Goal: Information Seeking & Learning: Learn about a topic

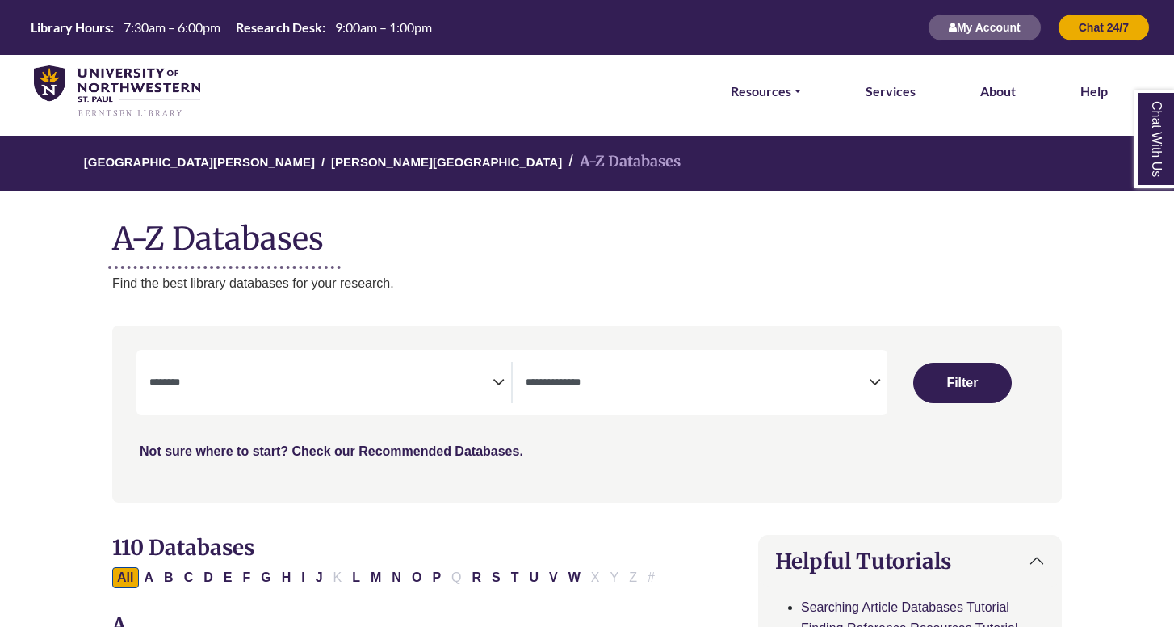
select select "Database Subject Filter"
select select "Database Types Filter"
click at [761, 103] on li "Resources FIND RESOURCES Library Search Databases & Articles Interlibrary Loan …" at bounding box center [765, 91] width 83 height 73
click at [774, 87] on link "Resources" at bounding box center [766, 91] width 70 height 21
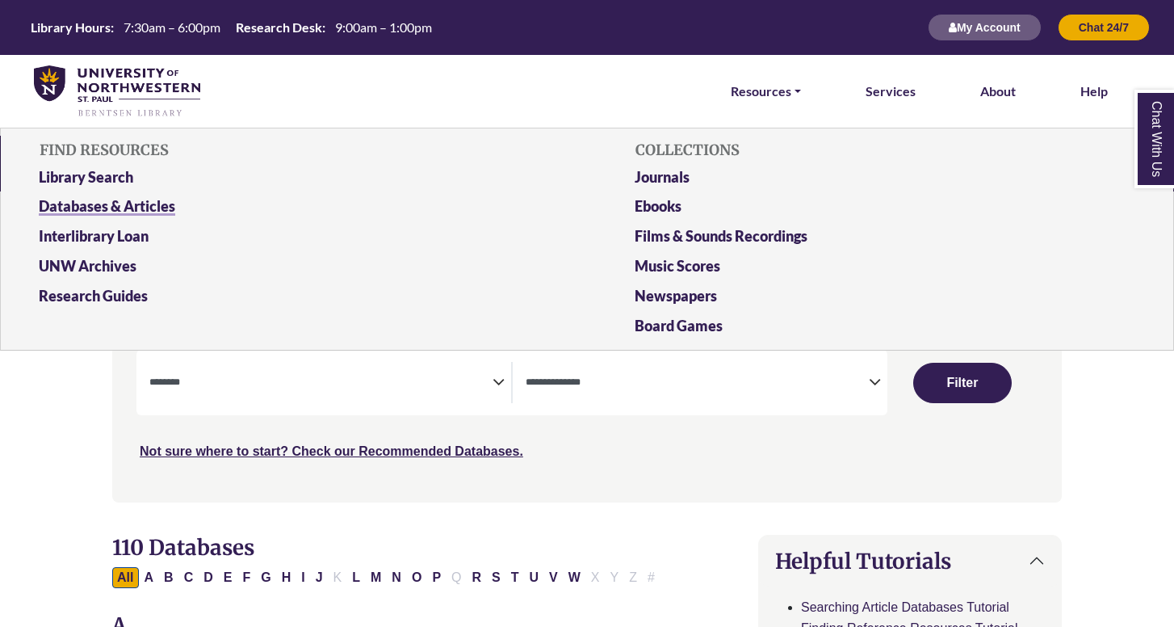
click at [130, 204] on link "Databases & Articles" at bounding box center [289, 210] width 525 height 30
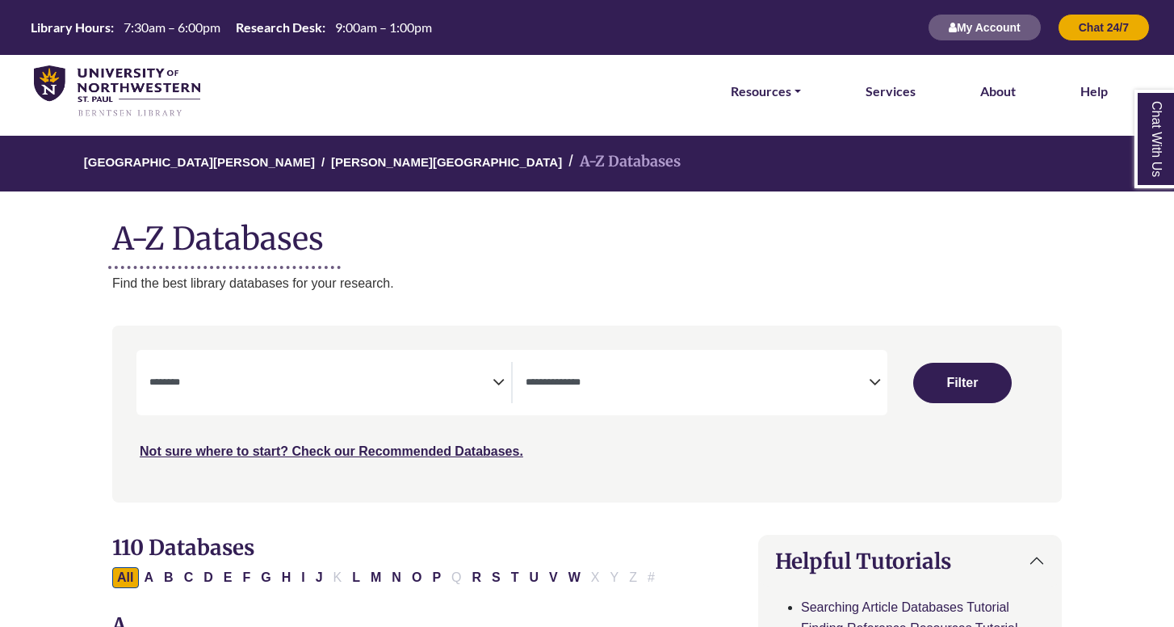
select select "Database Subject Filter"
select select "Database Types Filter"
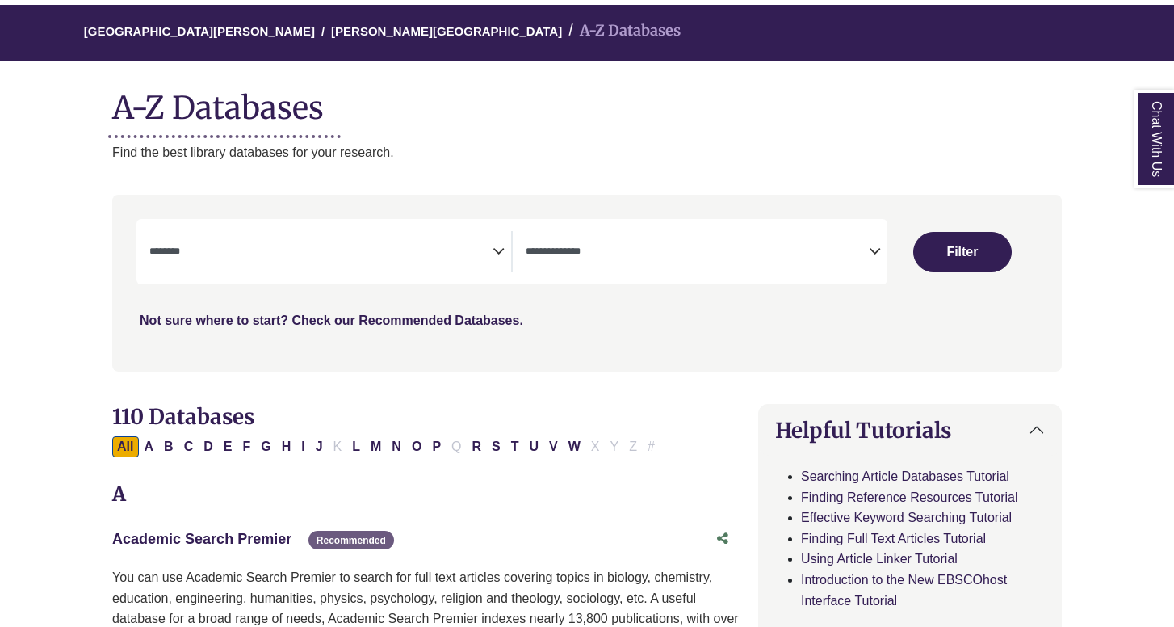
scroll to position [132, 0]
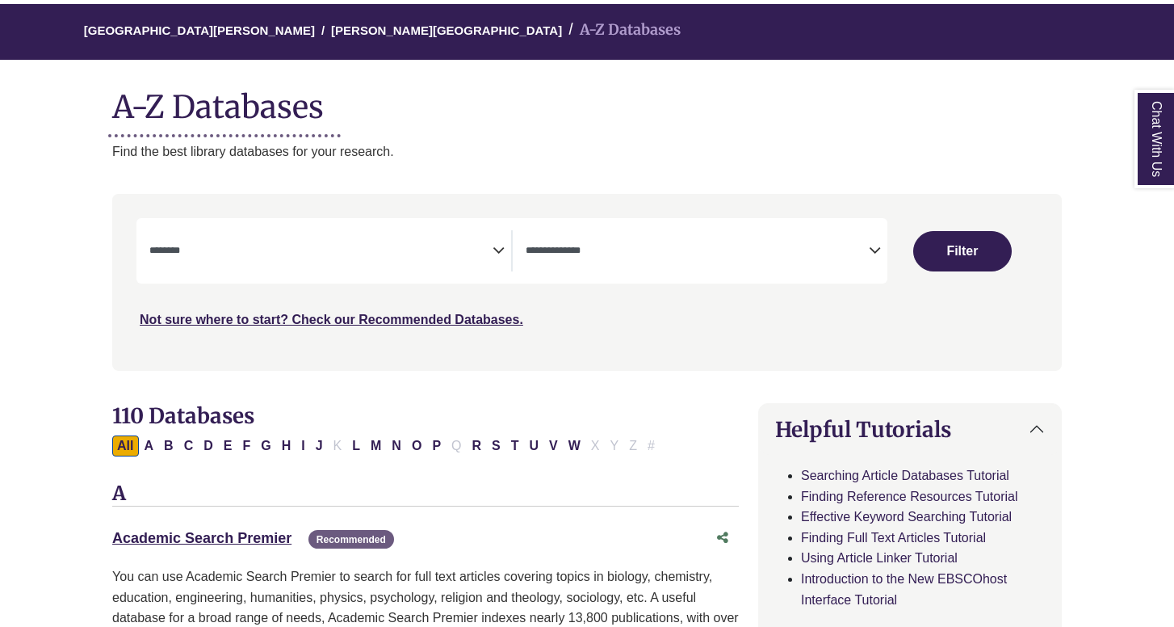
click at [385, 241] on span "Search filters" at bounding box center [320, 248] width 343 height 14
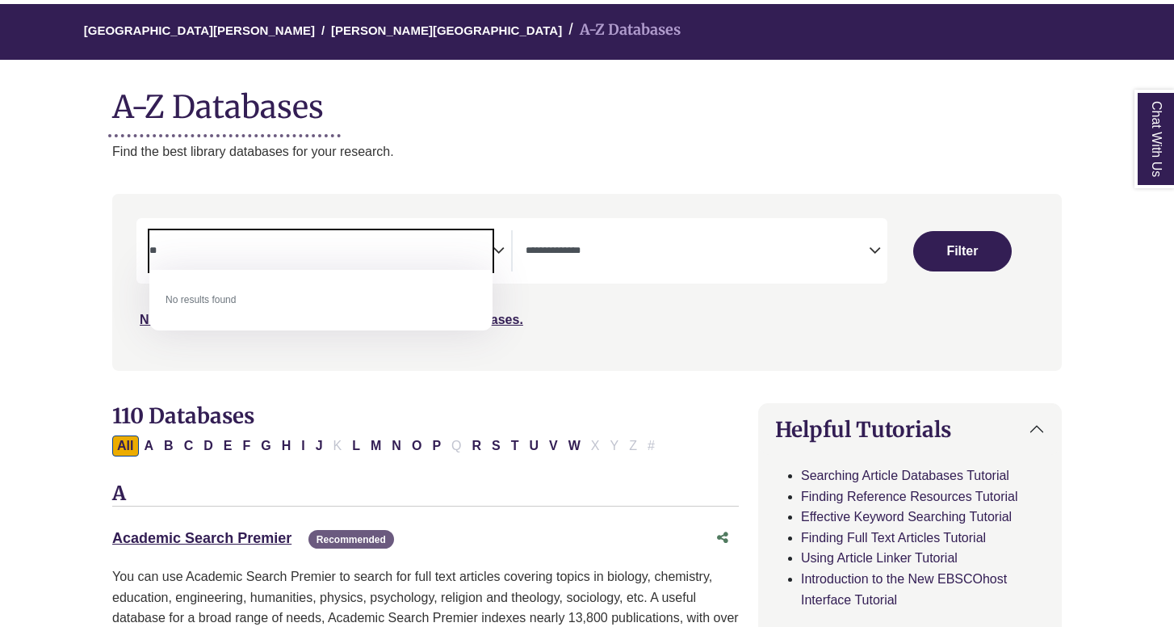
type textarea "*"
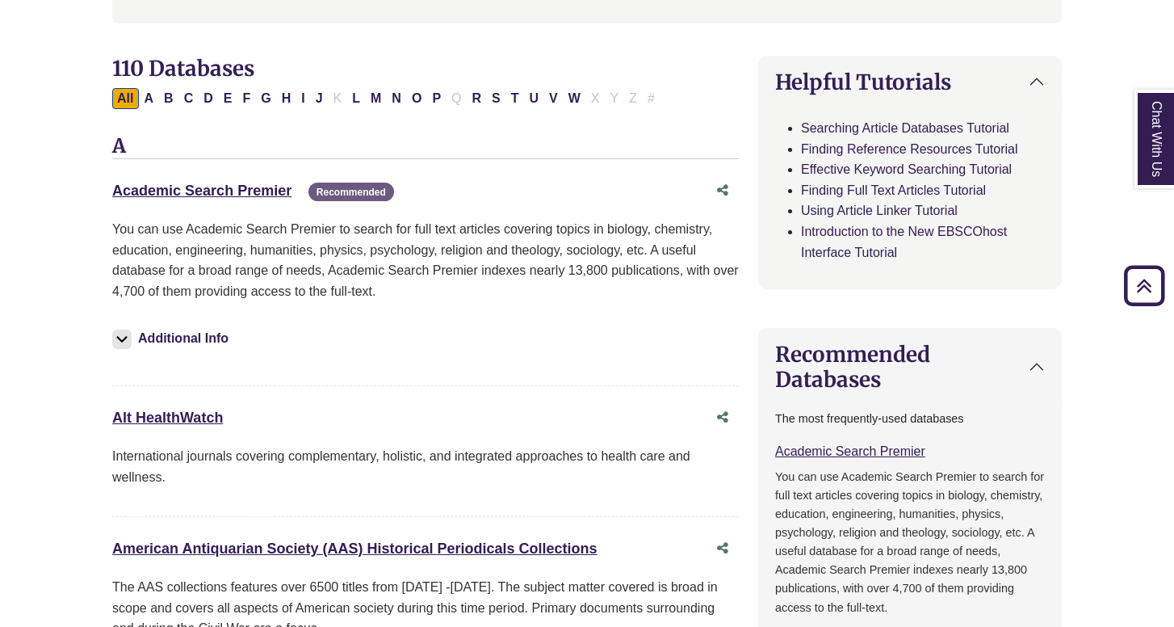
scroll to position [509, 0]
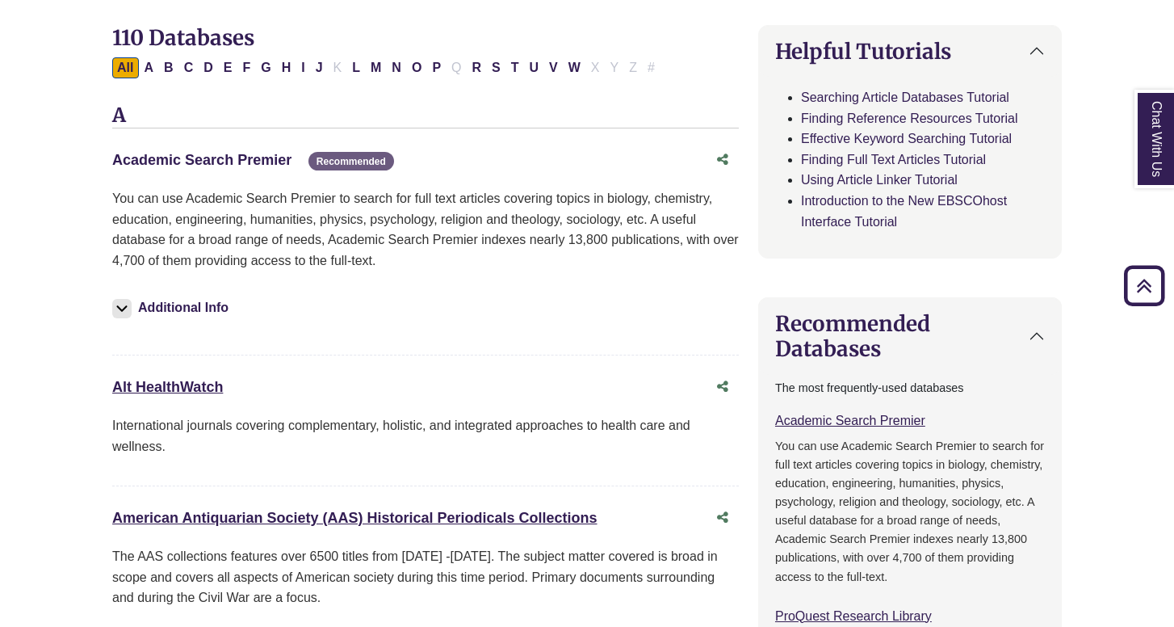
click at [204, 153] on link "Academic Search Premier This link opens in a new window" at bounding box center [201, 160] width 179 height 16
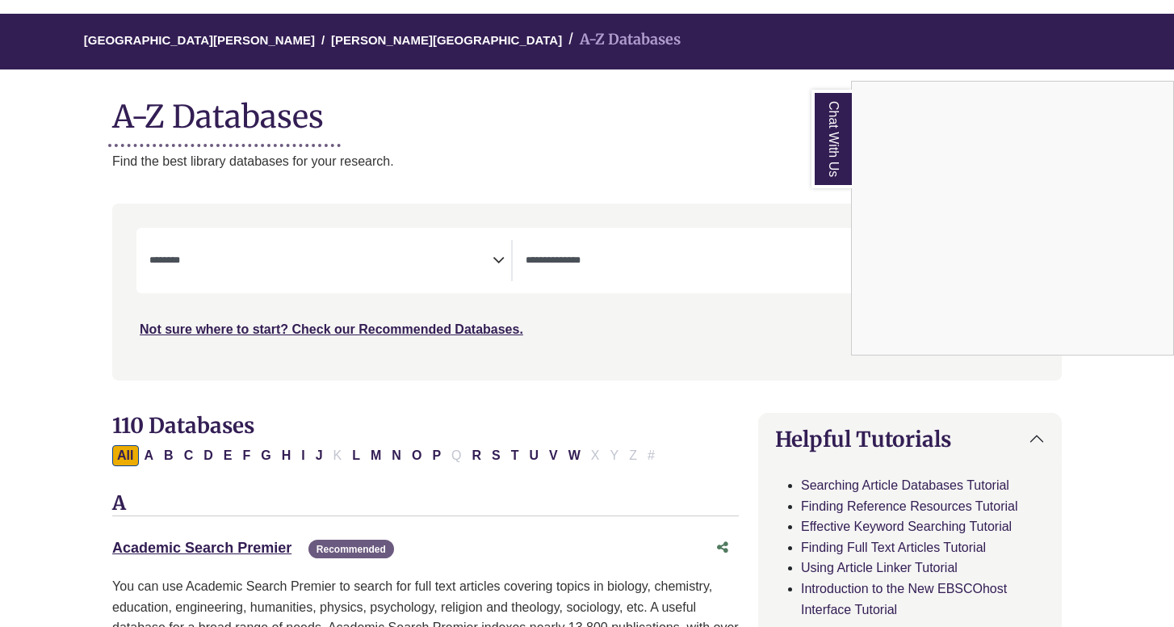
scroll to position [128, 0]
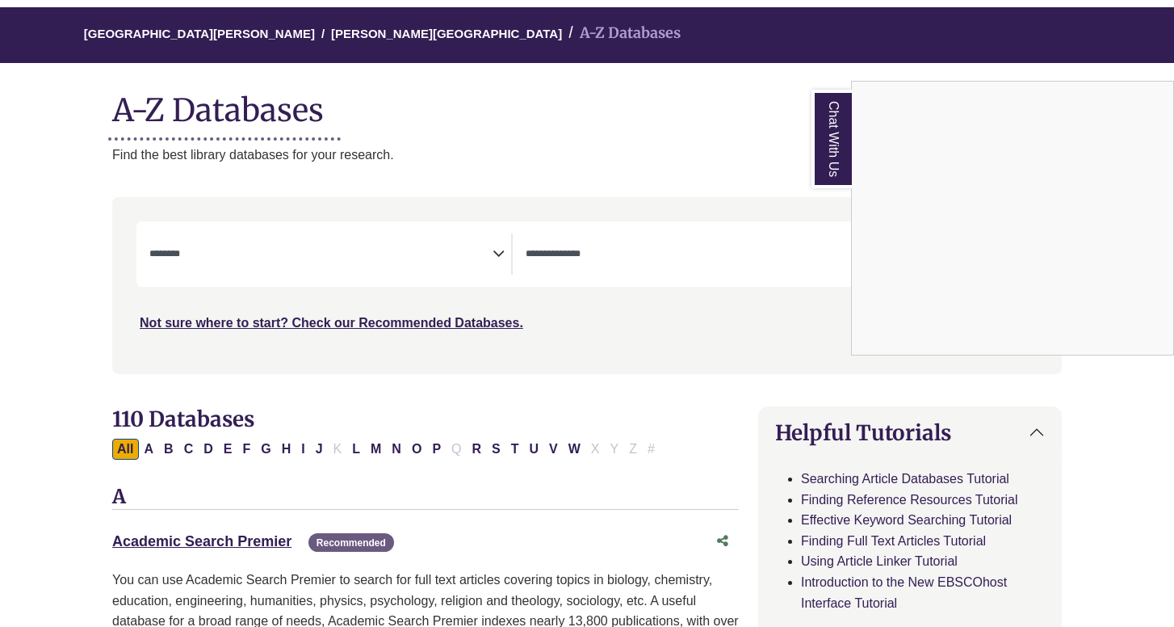
click at [230, 440] on div "Chat With Us" at bounding box center [587, 313] width 1174 height 627
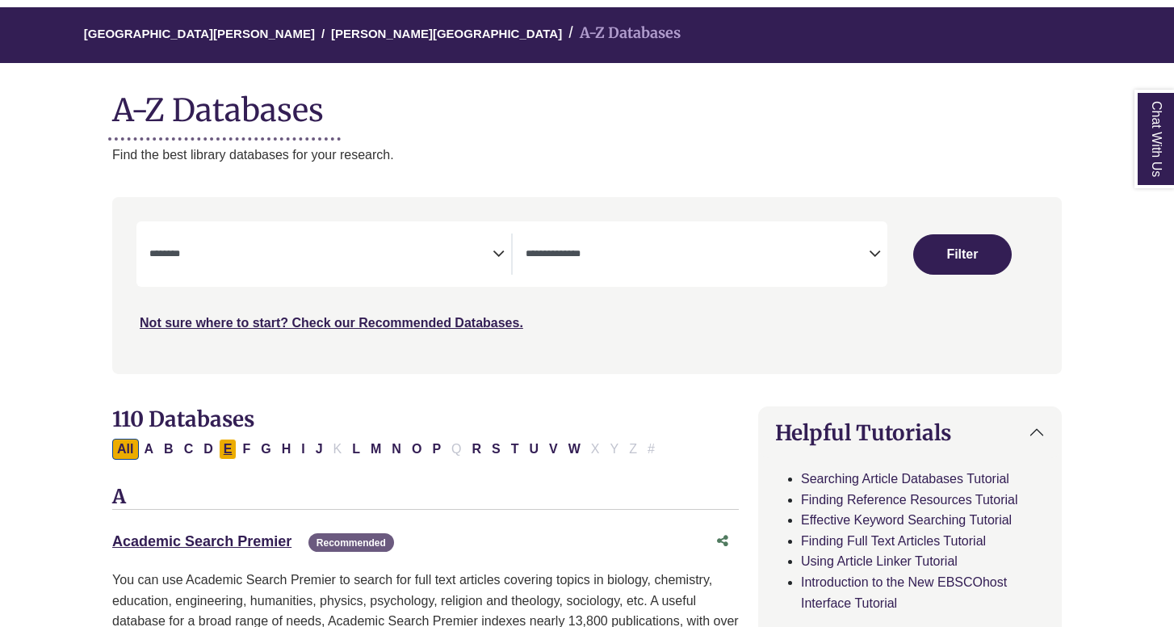
click at [229, 442] on button "E" at bounding box center [228, 448] width 19 height 21
select select "Database Subject Filter"
select select "Database Types Filter"
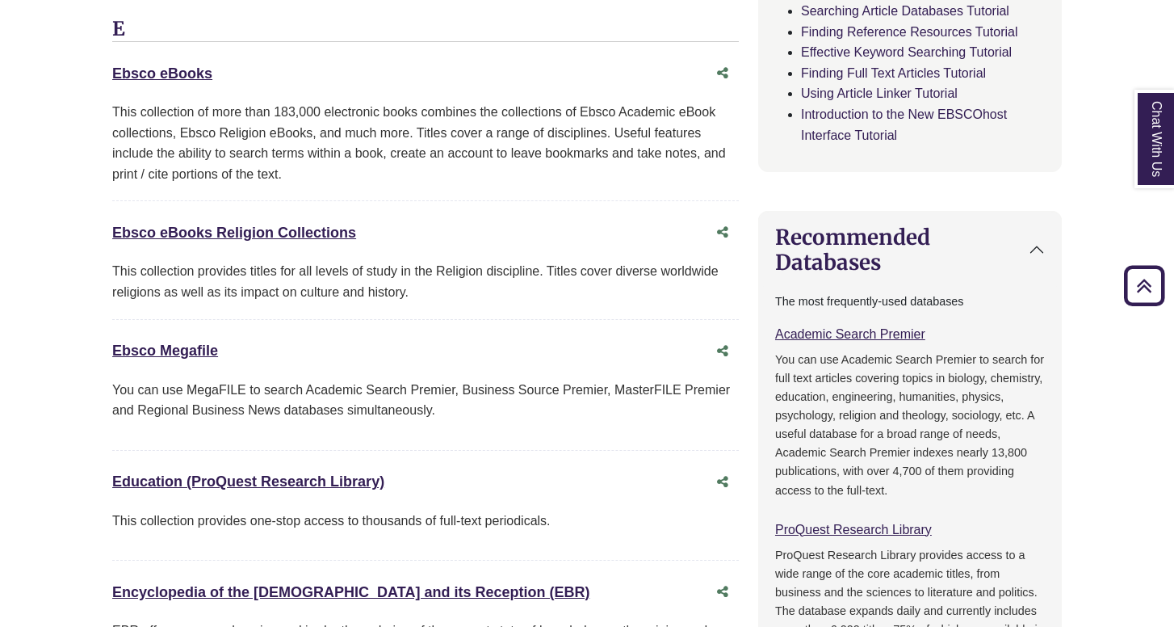
scroll to position [599, 0]
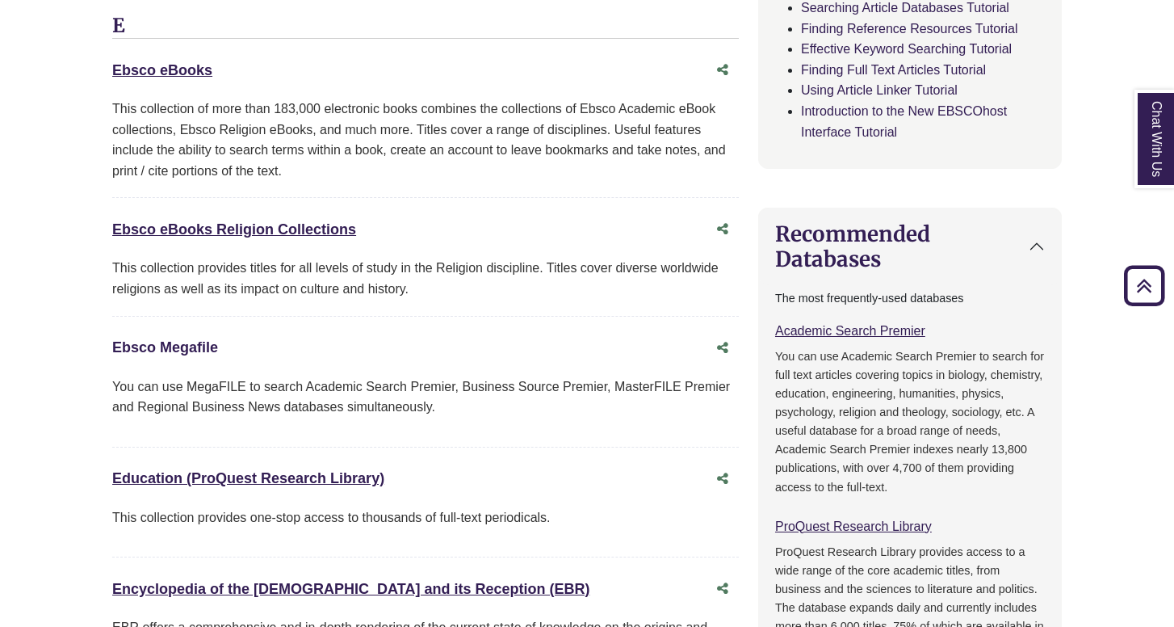
click at [204, 348] on link "Ebsco Megafile This link opens in a new window" at bounding box center [165, 347] width 106 height 16
